Goal: Transaction & Acquisition: Book appointment/travel/reservation

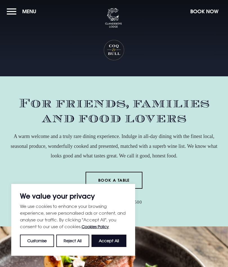
click at [112, 239] on button "Accept All" at bounding box center [109, 241] width 35 height 12
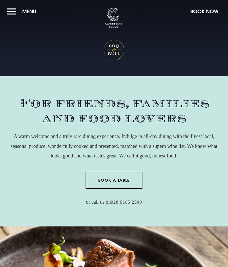
checkbox input "true"
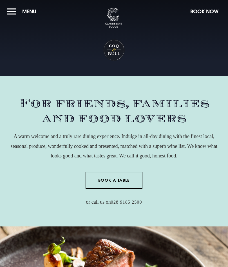
click at [116, 179] on link "Book a Table" at bounding box center [114, 180] width 57 height 17
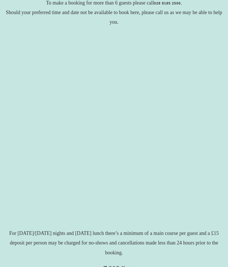
scroll to position [94, 0]
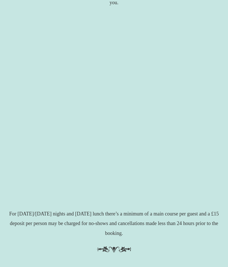
scroll to position [116, 0]
